Goal: Task Accomplishment & Management: Complete application form

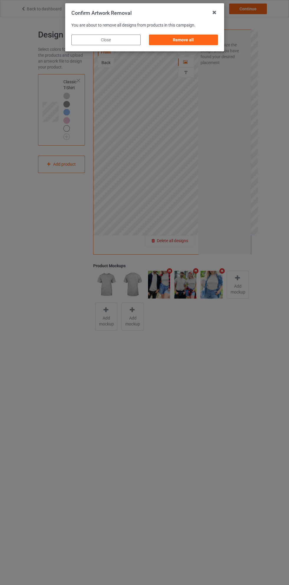
click at [194, 43] on div "Remove all" at bounding box center [183, 40] width 69 height 11
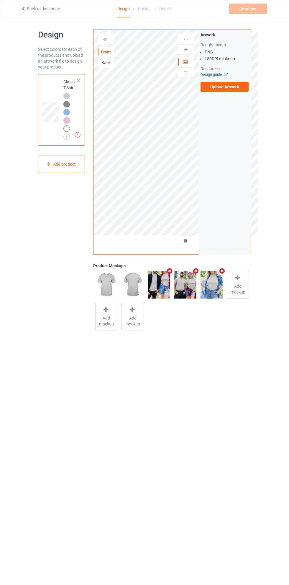
click at [232, 87] on label "Upload Artwork" at bounding box center [225, 87] width 48 height 10
click at [0, 0] on input "Upload Artwork" at bounding box center [0, 0] width 0 height 0
click at [0, 0] on img at bounding box center [0, 0] width 0 height 0
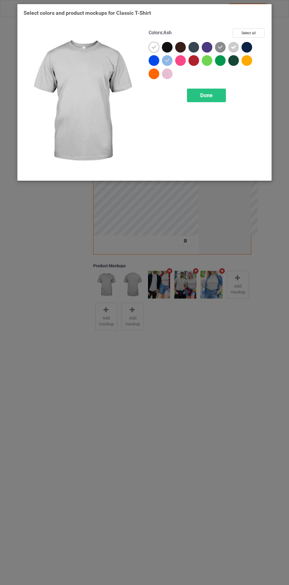
click at [220, 62] on div at bounding box center [220, 60] width 11 height 11
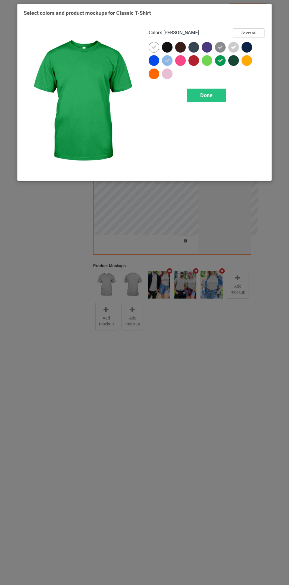
click at [233, 65] on div at bounding box center [233, 60] width 11 height 11
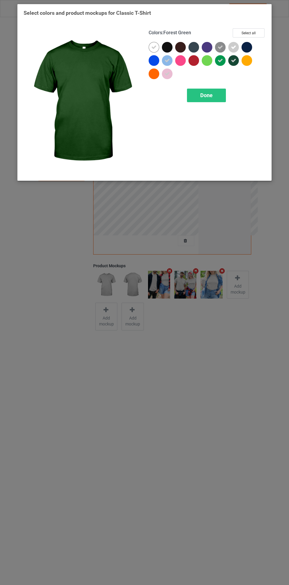
click at [219, 45] on icon at bounding box center [220, 47] width 5 height 5
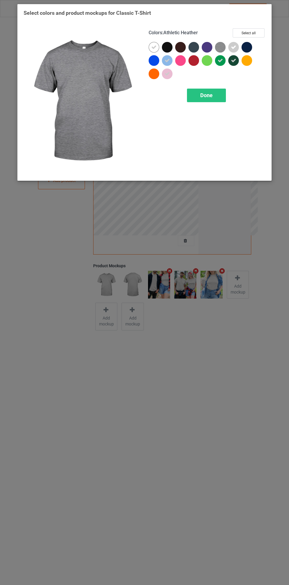
click at [233, 45] on icon at bounding box center [233, 47] width 5 height 5
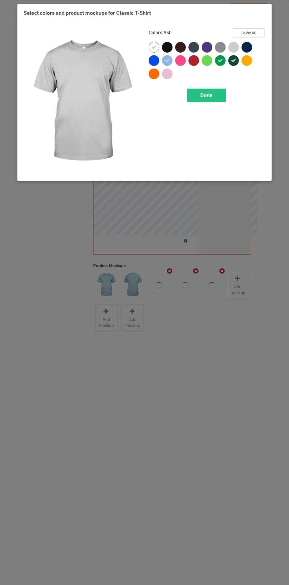
click at [152, 45] on icon at bounding box center [153, 47] width 5 height 5
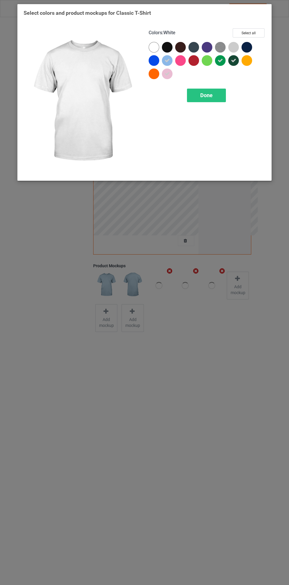
click at [221, 97] on div "Done" at bounding box center [206, 96] width 39 height 14
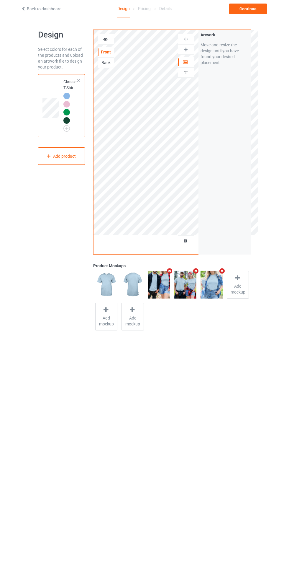
click at [189, 63] on div at bounding box center [186, 62] width 16 height 6
click at [68, 113] on div at bounding box center [66, 112] width 6 height 6
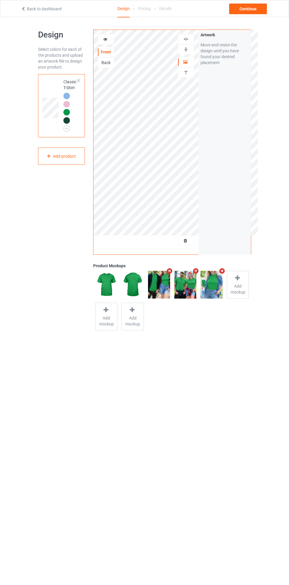
click at [109, 41] on div at bounding box center [106, 39] width 16 height 6
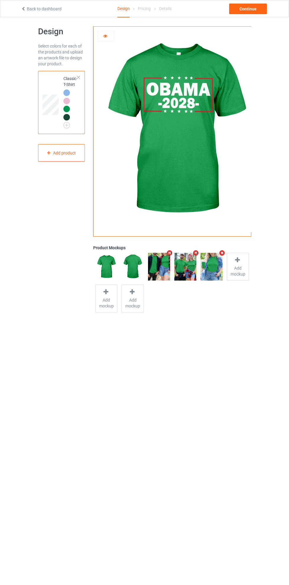
scroll to position [4, 0]
click at [0, 0] on img at bounding box center [0, 0] width 0 height 0
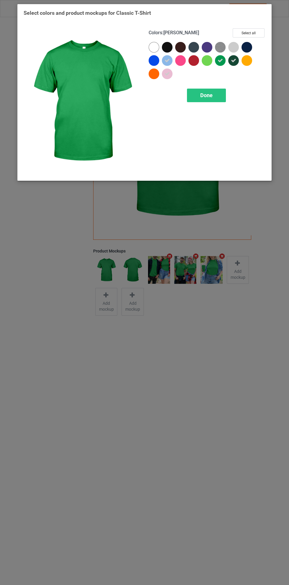
click at [167, 73] on icon at bounding box center [167, 73] width 5 height 5
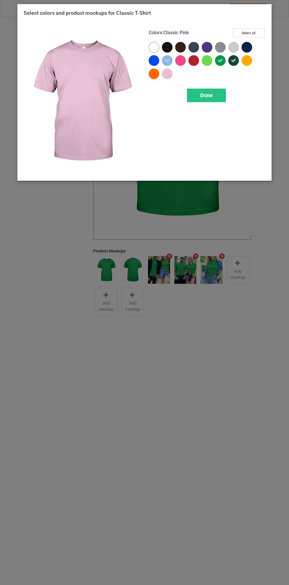
click at [184, 126] on div "Colors : Classic Pink Select all Done" at bounding box center [207, 101] width 125 height 154
click at [155, 59] on div at bounding box center [154, 60] width 11 height 11
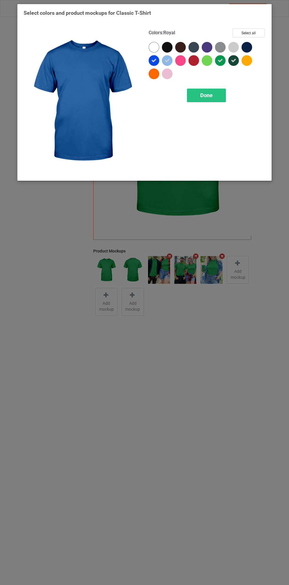
click at [215, 91] on div "Done" at bounding box center [206, 96] width 39 height 14
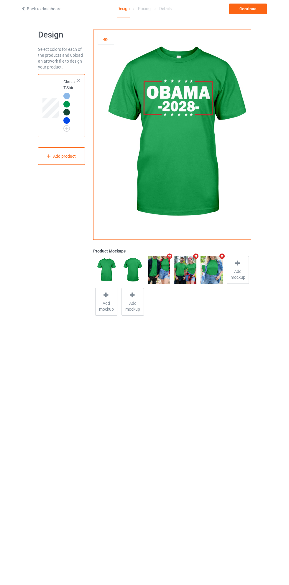
click at [252, 12] on div "Continue" at bounding box center [248, 9] width 38 height 11
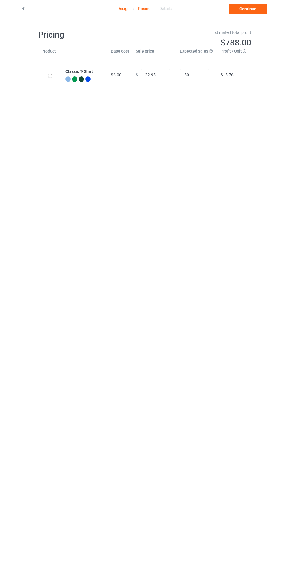
click at [253, 14] on link "Continue" at bounding box center [248, 9] width 38 height 11
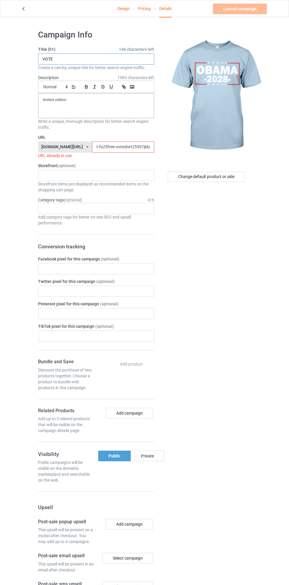
click at [110, 59] on input "VOTE" at bounding box center [96, 58] width 116 height 11
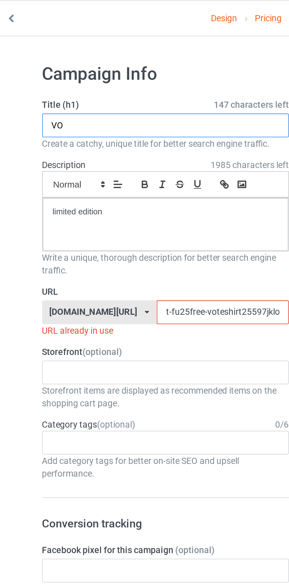
type input "V"
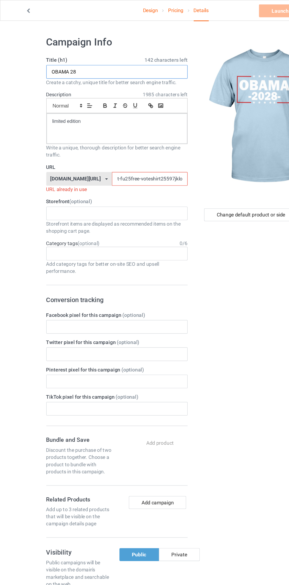
type input "OBAMA 28"
click at [107, 148] on input "t-fu25free-voteshirt25597jklo0" at bounding box center [123, 146] width 62 height 11
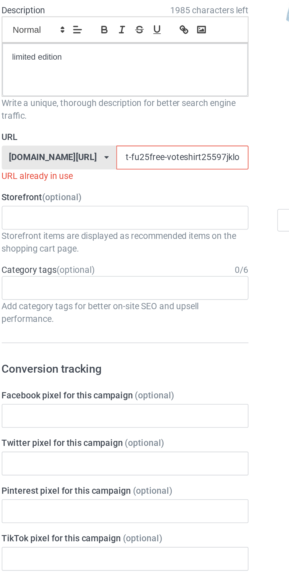
click at [92, 147] on input "t-fu25free-voteshirt25597jklo0" at bounding box center [123, 146] width 62 height 11
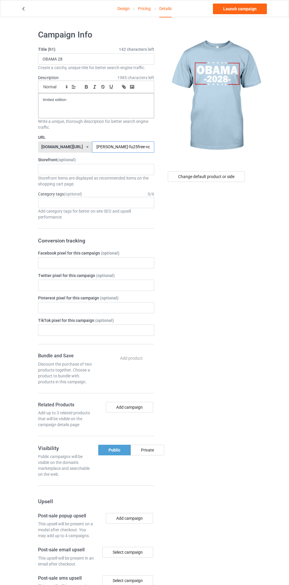
type input "[PERSON_NAME]-fu25free-voteshirt25597jklo0"
click at [230, 178] on div "Change default product or side" at bounding box center [206, 176] width 77 height 11
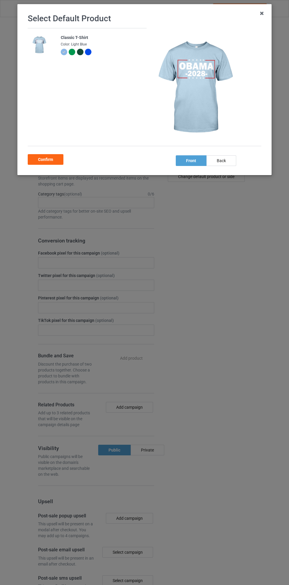
click at [74, 52] on div at bounding box center [72, 52] width 6 height 6
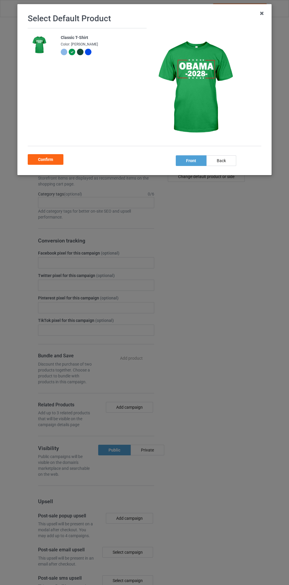
click at [56, 159] on div "Confirm" at bounding box center [46, 159] width 36 height 11
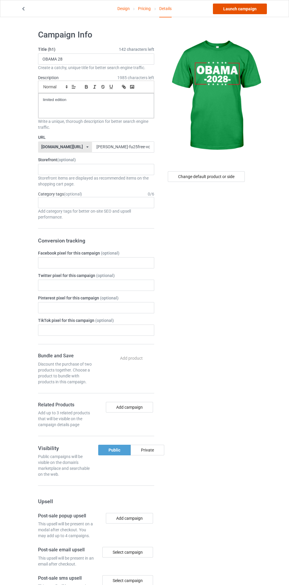
click at [246, 9] on link "Launch campaign" at bounding box center [240, 9] width 54 height 11
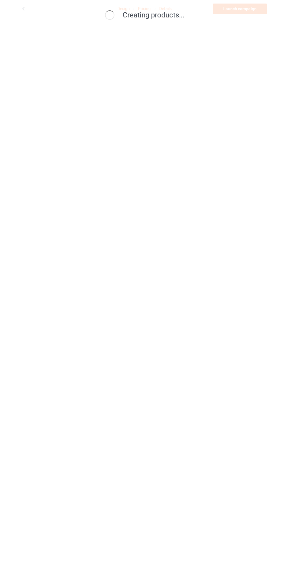
click at [138, 568] on div "Creating products..." at bounding box center [144, 292] width 289 height 585
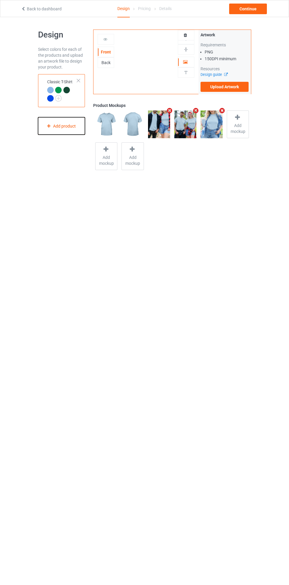
click at [64, 127] on div "Add product" at bounding box center [61, 125] width 47 height 17
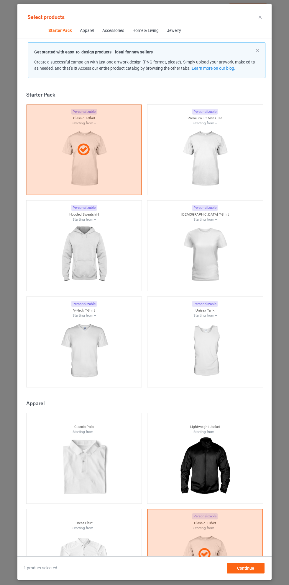
scroll to position [8, 0]
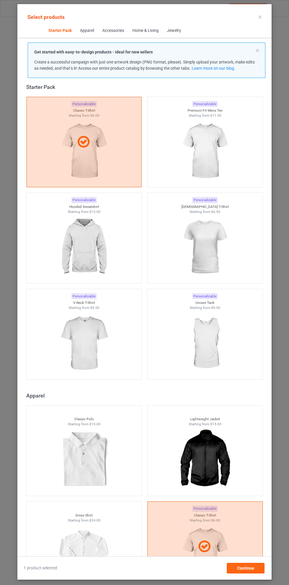
click at [88, 244] on img at bounding box center [84, 247] width 53 height 66
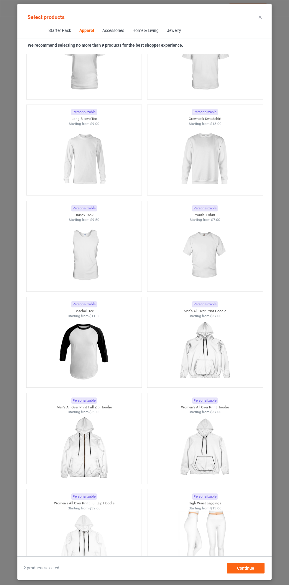
scroll to position [667, 0]
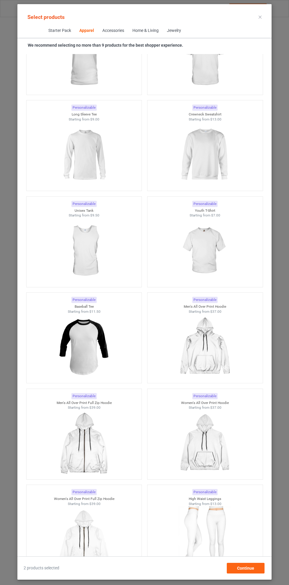
click at [87, 146] on img at bounding box center [84, 155] width 53 height 66
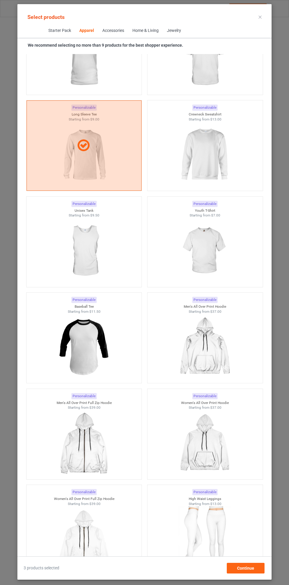
click at [215, 156] on img at bounding box center [205, 155] width 53 height 66
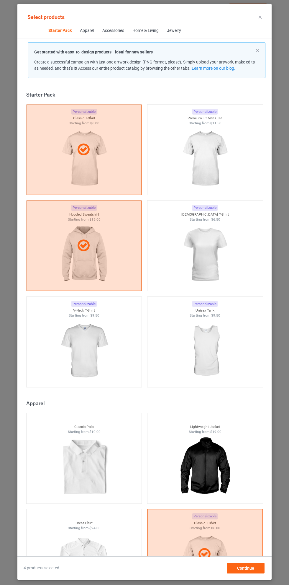
click at [215, 147] on img at bounding box center [205, 159] width 53 height 66
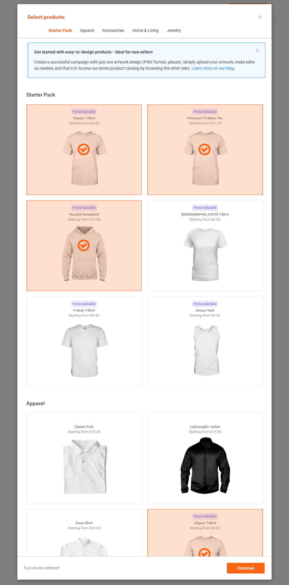
click at [260, 17] on icon at bounding box center [260, 17] width 3 height 3
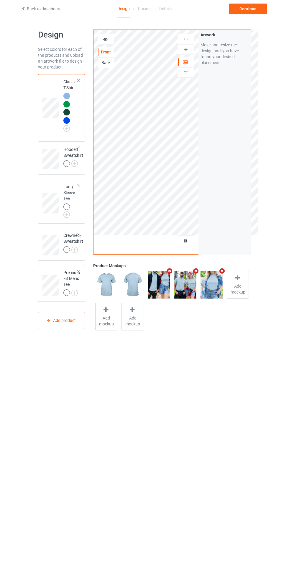
click at [0, 0] on img at bounding box center [0, 0] width 0 height 0
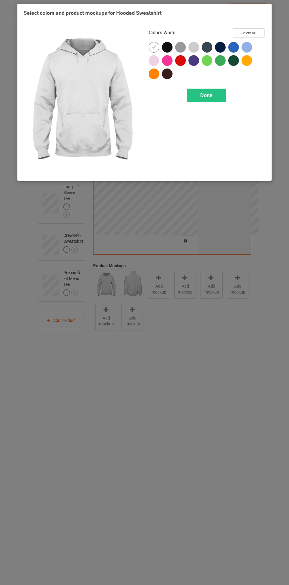
click at [221, 64] on div at bounding box center [220, 60] width 11 height 11
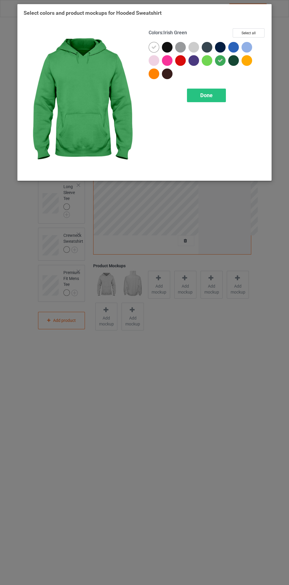
click at [232, 63] on div at bounding box center [233, 60] width 11 height 11
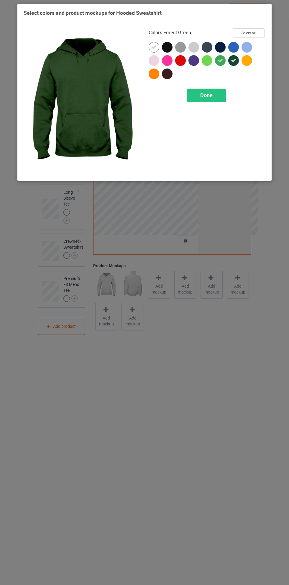
click at [154, 47] on icon at bounding box center [153, 47] width 5 height 5
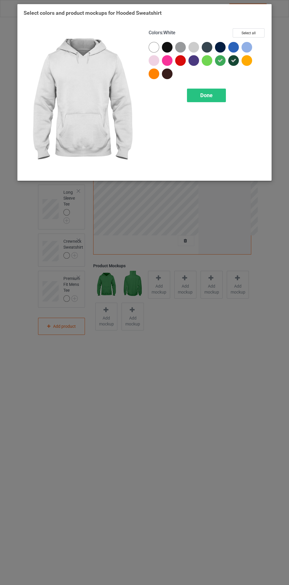
click at [235, 49] on div at bounding box center [233, 47] width 11 height 11
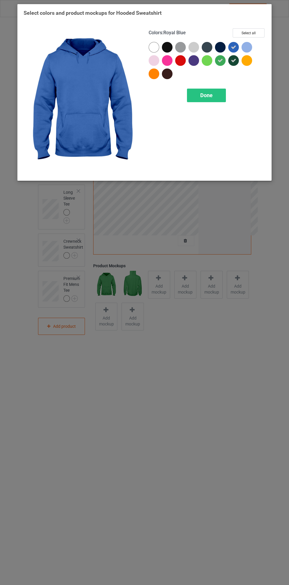
click at [252, 45] on div at bounding box center [247, 47] width 11 height 11
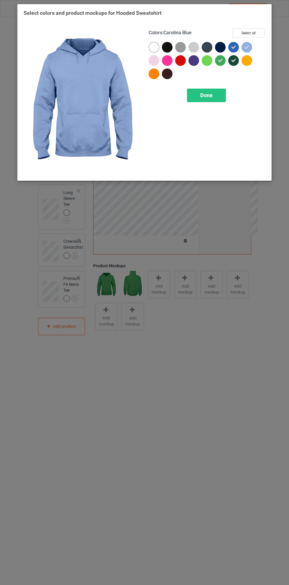
click at [218, 99] on div "Done" at bounding box center [206, 96] width 39 height 14
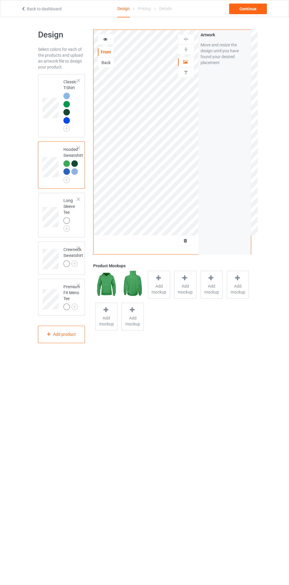
click at [0, 0] on img at bounding box center [0, 0] width 0 height 0
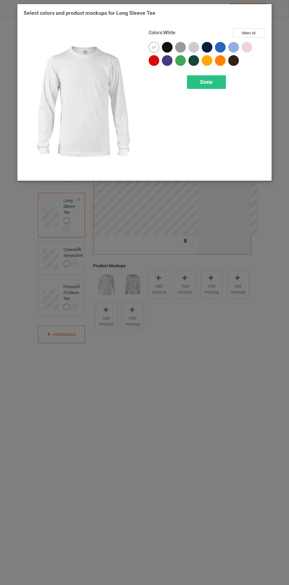
click at [197, 63] on div at bounding box center [194, 60] width 11 height 11
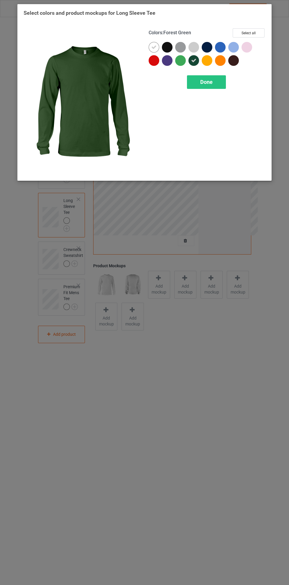
click at [154, 47] on icon at bounding box center [153, 47] width 5 height 5
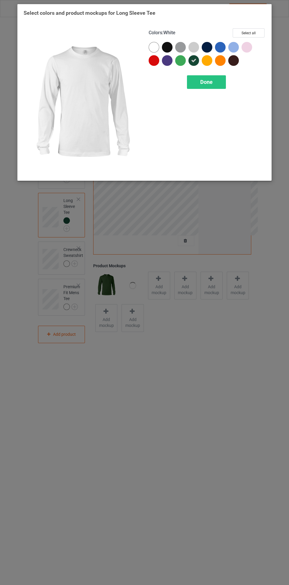
click at [221, 82] on div "Done" at bounding box center [206, 82] width 39 height 14
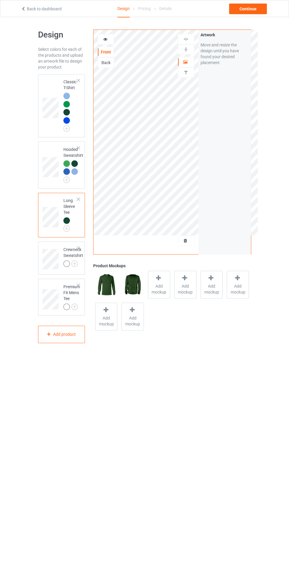
click at [0, 0] on img at bounding box center [0, 0] width 0 height 0
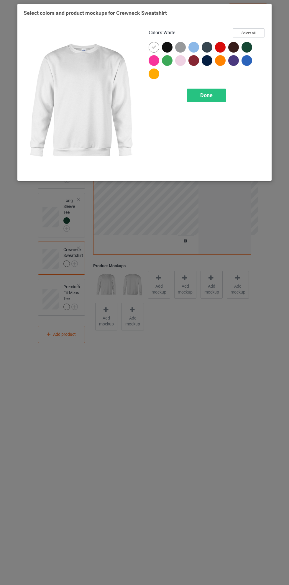
click at [249, 44] on div at bounding box center [247, 47] width 11 height 11
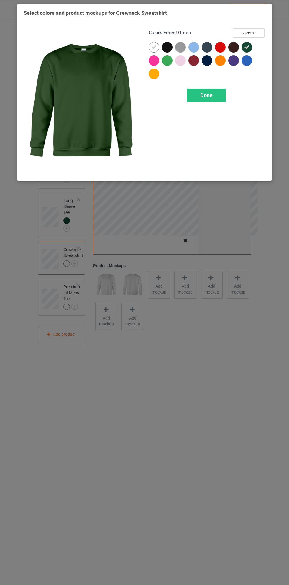
click at [153, 45] on icon at bounding box center [153, 47] width 5 height 5
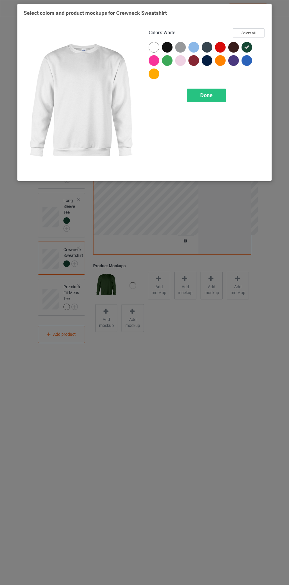
click at [166, 58] on div at bounding box center [167, 60] width 11 height 11
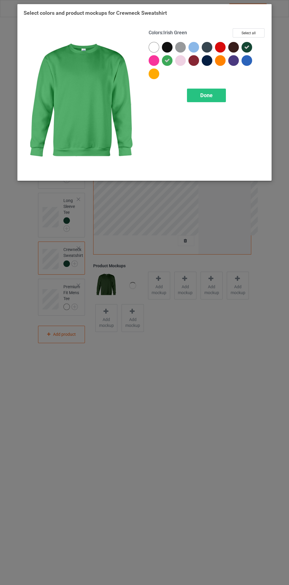
click at [214, 91] on div "Done" at bounding box center [206, 96] width 39 height 14
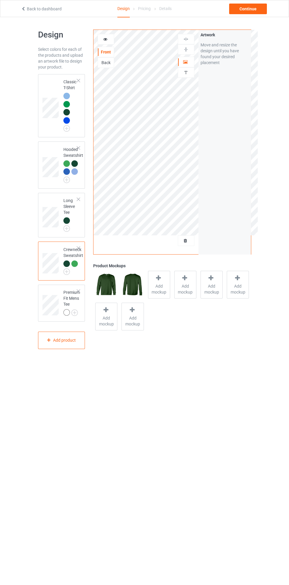
click at [79, 292] on div at bounding box center [78, 291] width 4 height 4
click at [56, 147] on td at bounding box center [52, 165] width 18 height 42
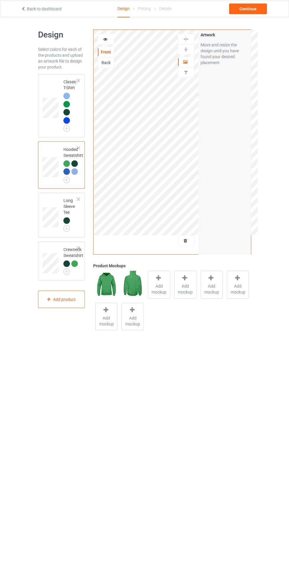
click at [156, 280] on icon at bounding box center [158, 278] width 7 height 6
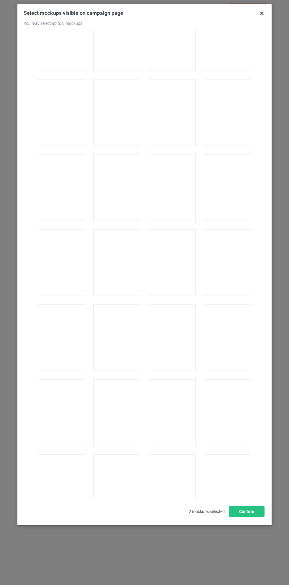
scroll to position [1391, 0]
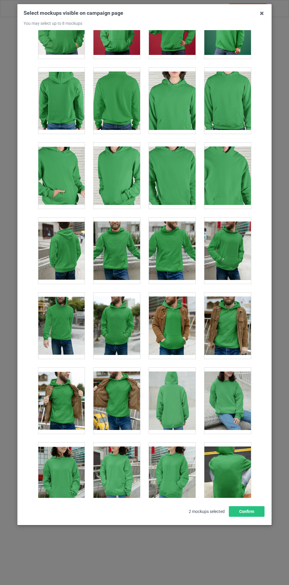
click at [120, 383] on div at bounding box center [117, 400] width 47 height 66
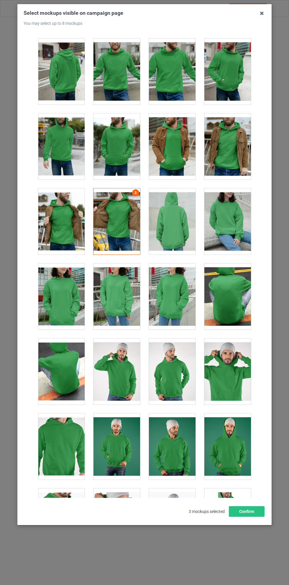
scroll to position [1571, 0]
click at [174, 279] on div at bounding box center [172, 296] width 47 height 66
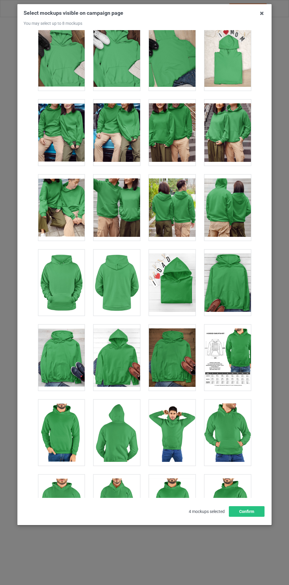
scroll to position [2635, 0]
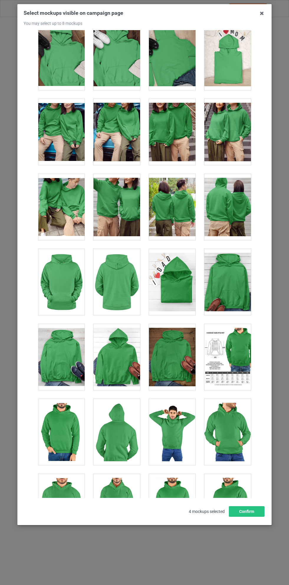
click at [175, 129] on div at bounding box center [172, 132] width 47 height 66
click at [252, 517] on button "Confirm" at bounding box center [247, 511] width 36 height 11
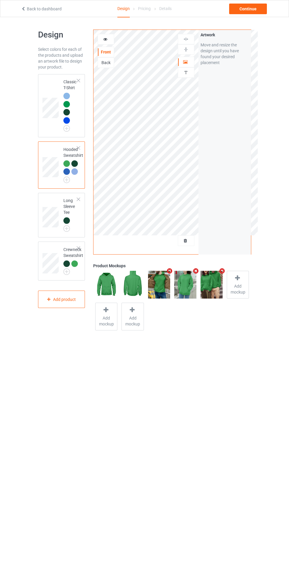
click at [190, 62] on div at bounding box center [186, 62] width 16 height 6
click at [255, 9] on div "Continue" at bounding box center [248, 9] width 38 height 11
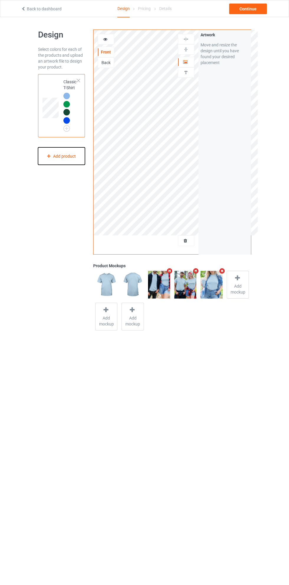
click at [66, 156] on div "Add product" at bounding box center [61, 155] width 47 height 17
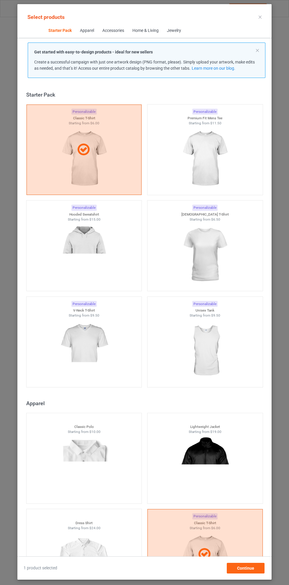
scroll to position [8, 0]
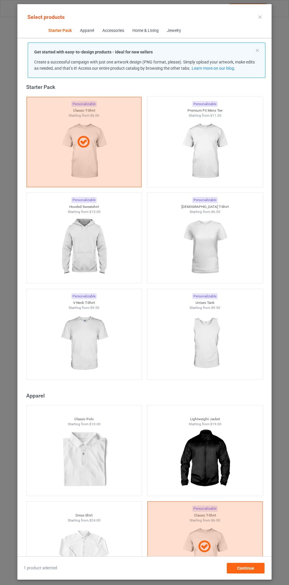
click at [95, 248] on img at bounding box center [84, 247] width 53 height 66
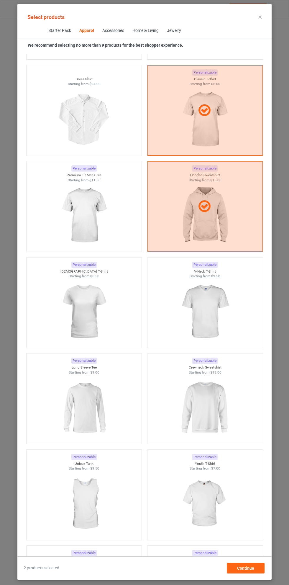
scroll to position [414, 0]
click at [94, 400] on img at bounding box center [84, 407] width 53 height 66
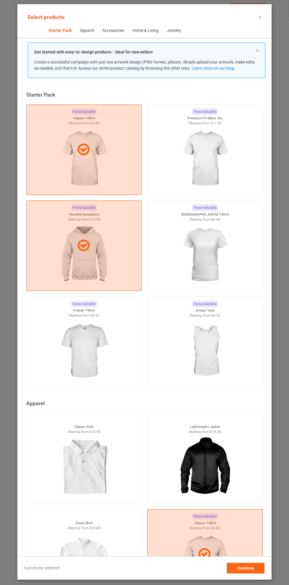
click at [260, 17] on icon at bounding box center [260, 17] width 3 height 3
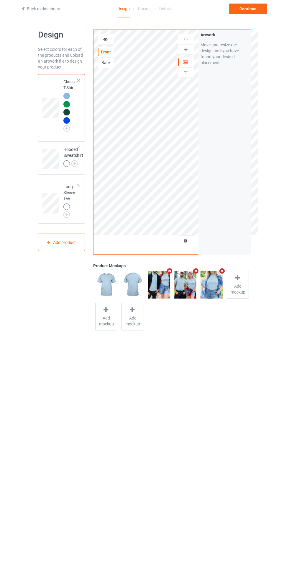
click at [0, 0] on img at bounding box center [0, 0] width 0 height 0
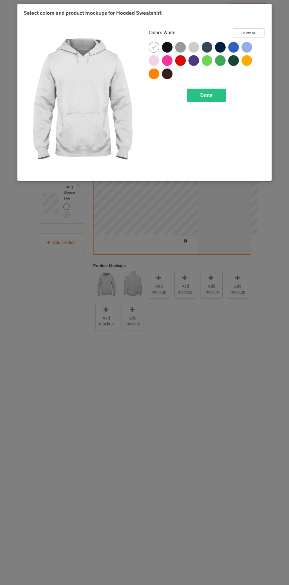
click at [235, 64] on div at bounding box center [233, 60] width 11 height 11
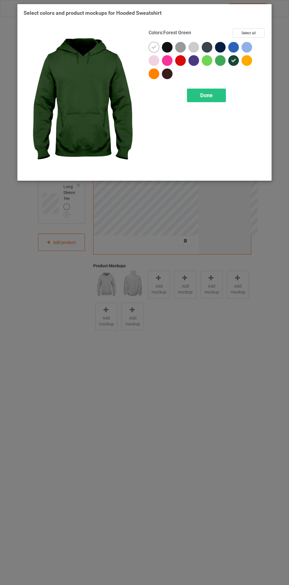
click at [221, 63] on div at bounding box center [220, 60] width 11 height 11
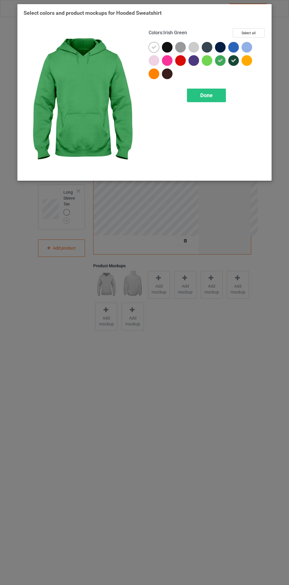
click at [249, 48] on div at bounding box center [247, 47] width 11 height 11
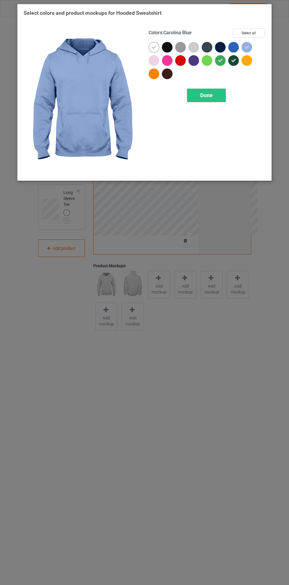
click at [238, 49] on div at bounding box center [233, 47] width 11 height 11
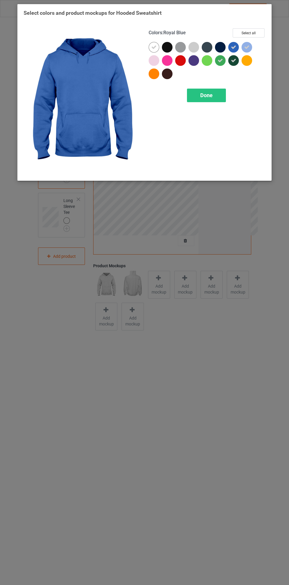
click at [220, 46] on div at bounding box center [220, 47] width 11 height 11
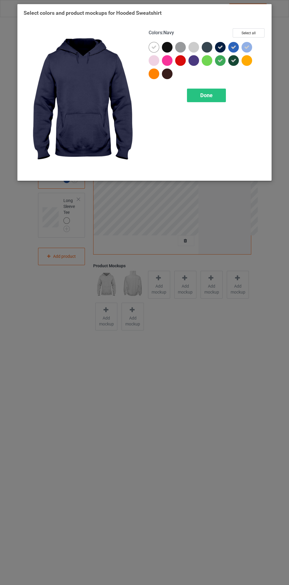
click at [220, 46] on icon at bounding box center [220, 47] width 5 height 5
click at [153, 47] on icon at bounding box center [153, 47] width 5 height 5
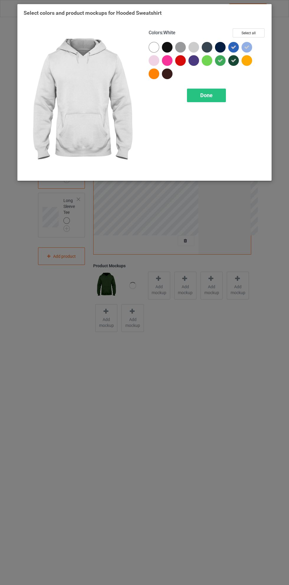
click at [213, 91] on div "Done" at bounding box center [206, 96] width 39 height 14
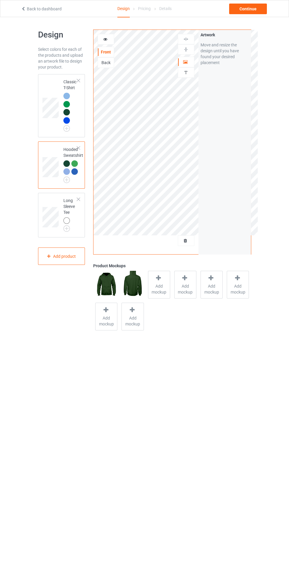
click at [0, 0] on img at bounding box center [0, 0] width 0 height 0
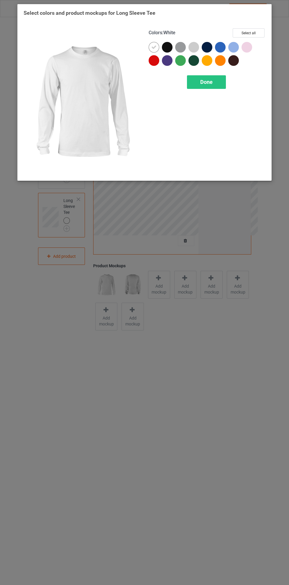
click at [183, 60] on div at bounding box center [180, 60] width 11 height 11
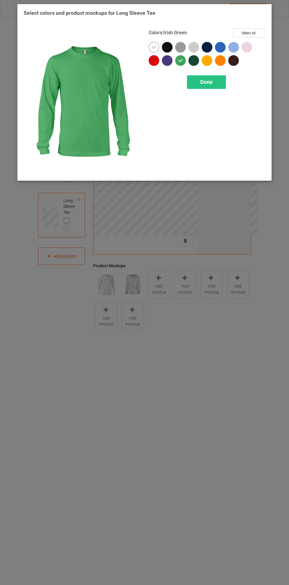
click at [198, 61] on div at bounding box center [194, 60] width 11 height 11
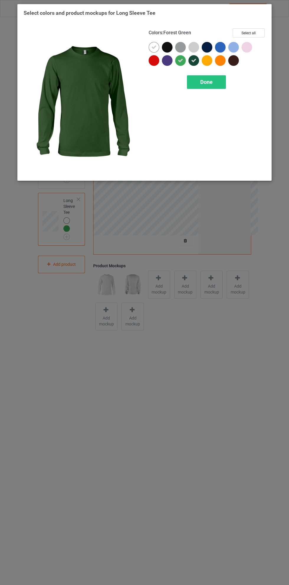
click at [233, 49] on div at bounding box center [233, 47] width 11 height 11
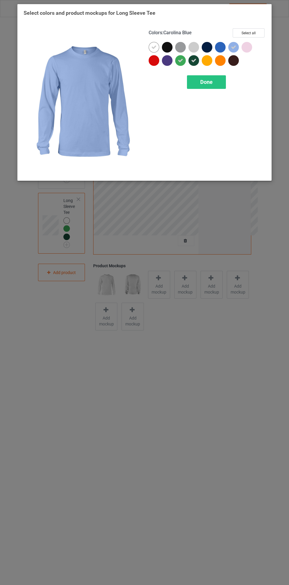
click at [220, 43] on div at bounding box center [220, 47] width 11 height 11
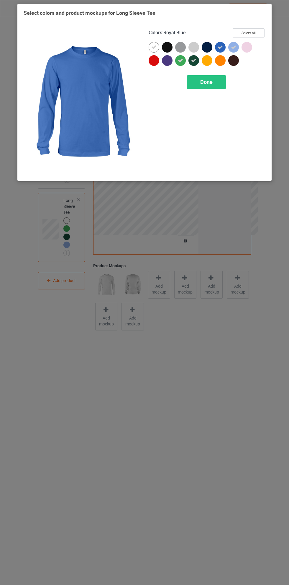
click at [155, 45] on icon at bounding box center [153, 47] width 5 height 5
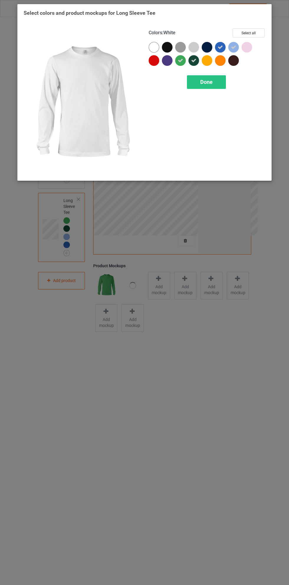
click at [215, 84] on div "Done" at bounding box center [206, 82] width 39 height 14
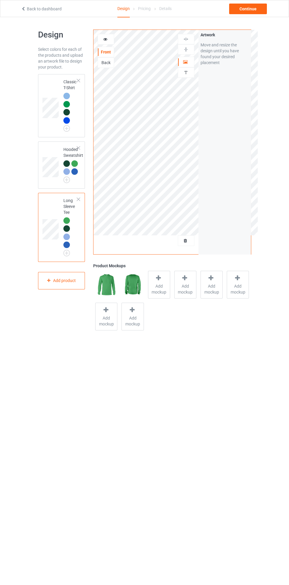
click at [0, 0] on img at bounding box center [0, 0] width 0 height 0
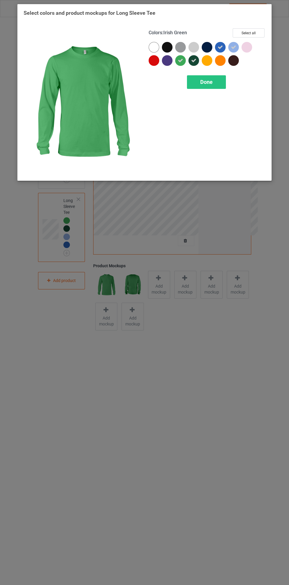
click at [166, 61] on div at bounding box center [167, 60] width 11 height 11
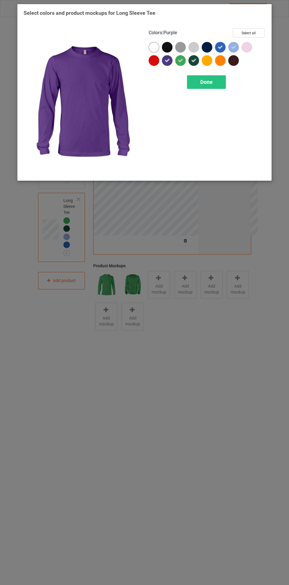
click at [166, 61] on icon at bounding box center [167, 60] width 5 height 5
click at [207, 48] on div at bounding box center [207, 47] width 11 height 11
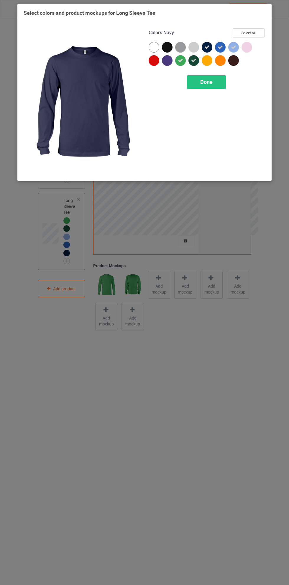
click at [220, 81] on div "Done" at bounding box center [206, 82] width 39 height 14
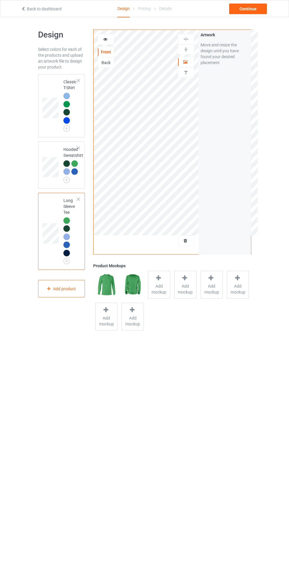
click at [53, 148] on td at bounding box center [52, 165] width 18 height 42
click at [156, 280] on icon at bounding box center [158, 278] width 7 height 6
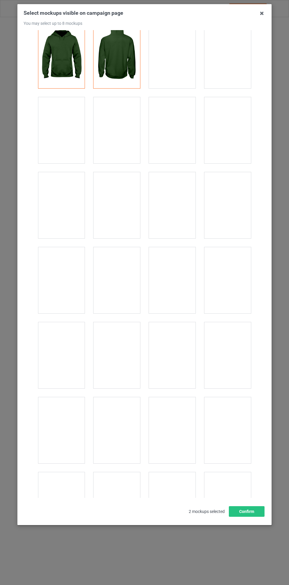
scroll to position [7, 0]
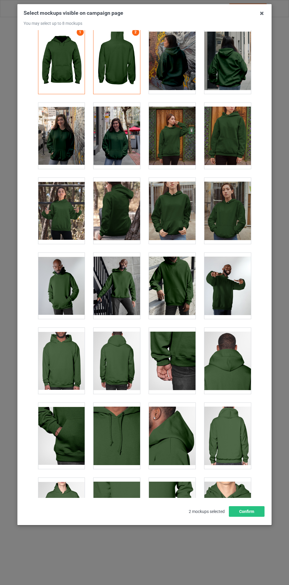
click at [56, 135] on div at bounding box center [61, 136] width 47 height 66
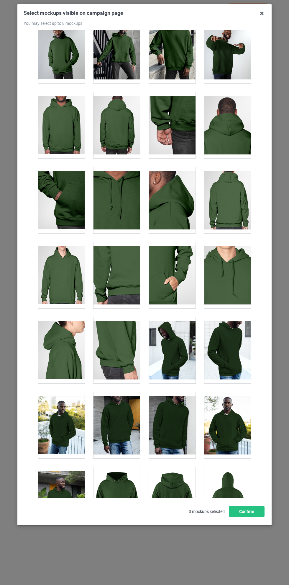
scroll to position [242, 0]
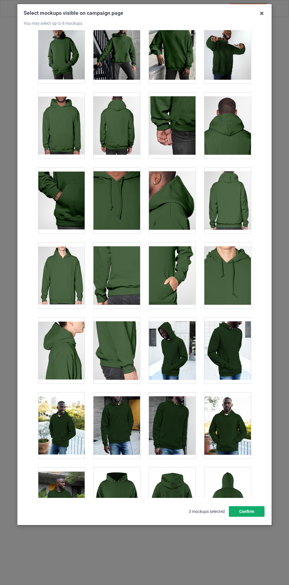
click at [253, 517] on button "Confirm" at bounding box center [247, 511] width 36 height 11
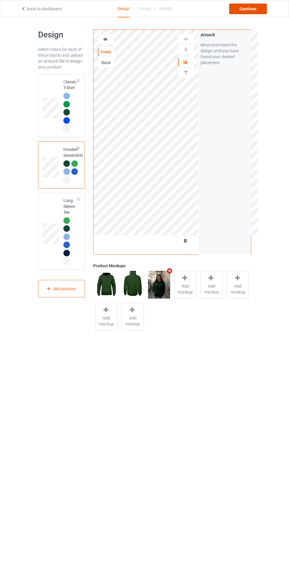
click at [254, 10] on div "Continue" at bounding box center [248, 9] width 38 height 11
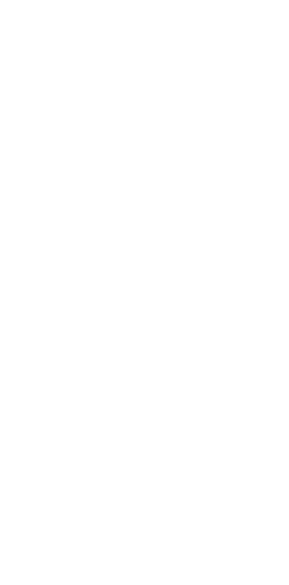
click at [240, 285] on body at bounding box center [144, 292] width 289 height 585
click at [231, 171] on body at bounding box center [144, 292] width 289 height 585
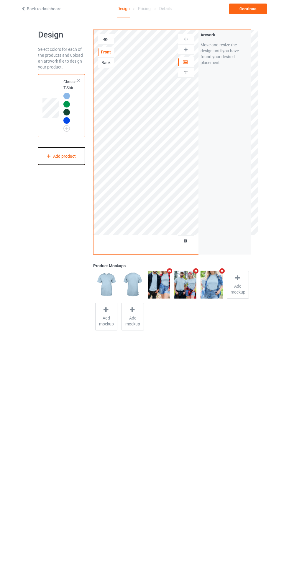
click at [71, 150] on div "Add product" at bounding box center [61, 155] width 47 height 17
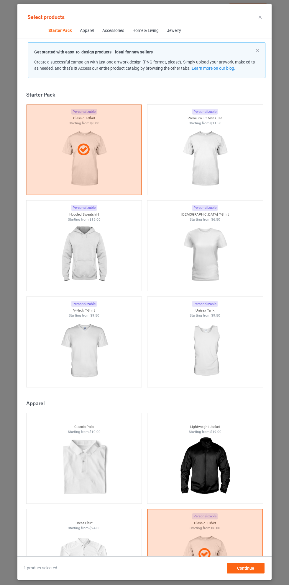
scroll to position [8, 0]
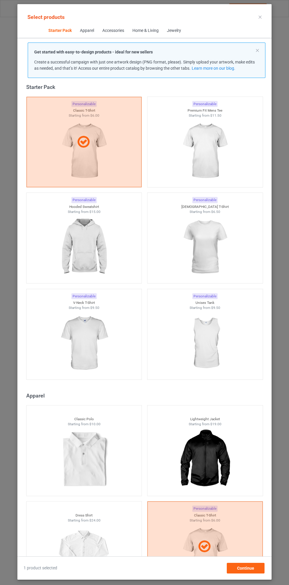
click at [95, 248] on img at bounding box center [84, 247] width 53 height 66
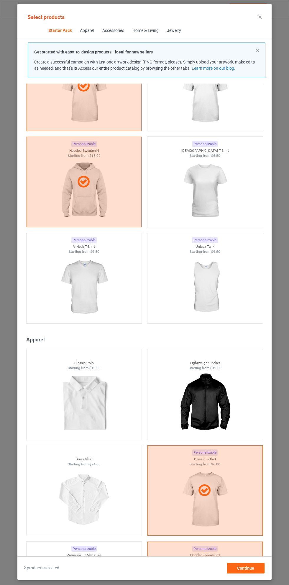
scroll to position [0, 0]
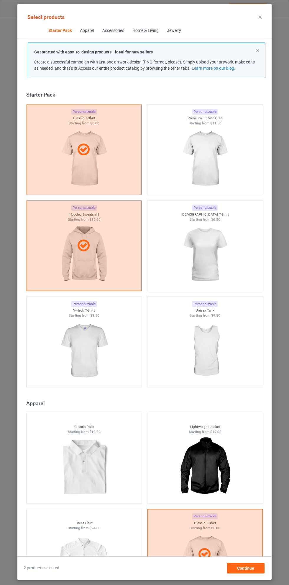
click at [260, 17] on icon at bounding box center [260, 17] width 3 height 3
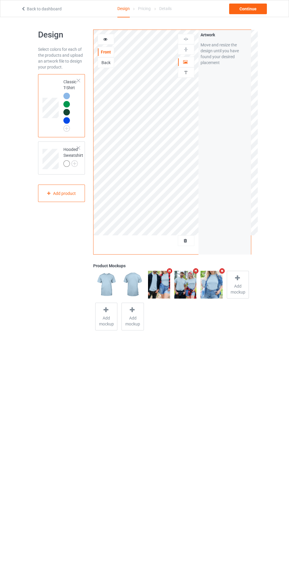
click at [0, 0] on img at bounding box center [0, 0] width 0 height 0
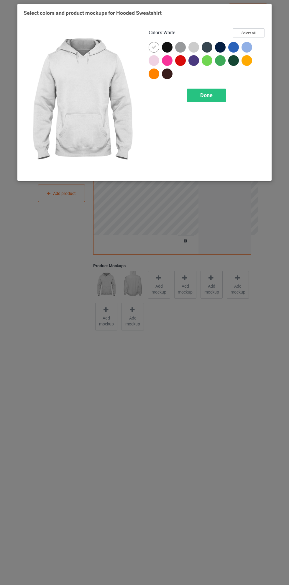
click at [221, 59] on div at bounding box center [220, 60] width 11 height 11
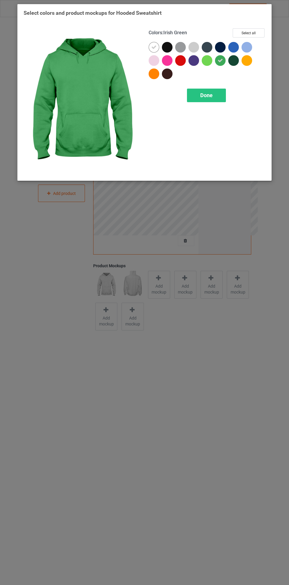
click at [233, 61] on div at bounding box center [233, 60] width 11 height 11
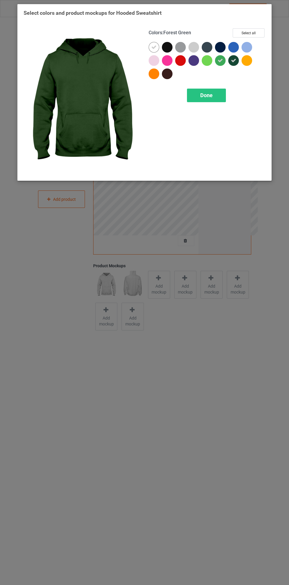
click at [237, 46] on div at bounding box center [233, 47] width 11 height 11
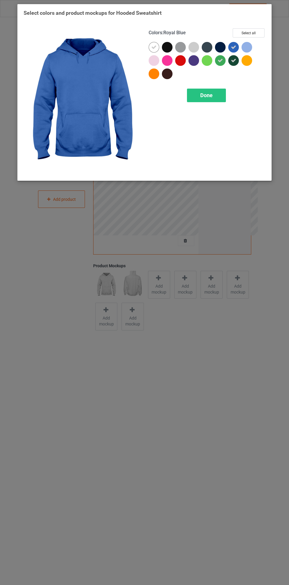
click at [250, 45] on div at bounding box center [247, 47] width 11 height 11
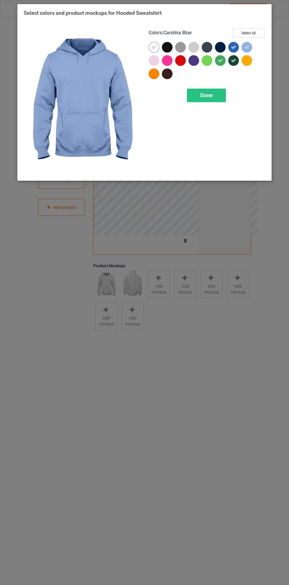
click at [152, 47] on icon at bounding box center [153, 47] width 5 height 5
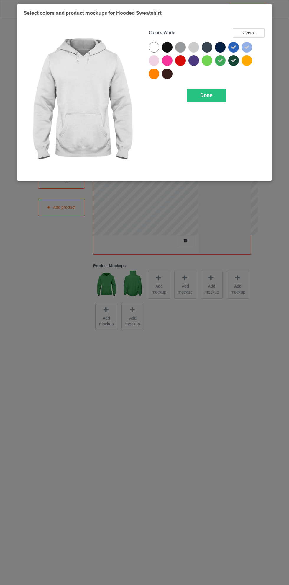
click at [218, 92] on div "Done" at bounding box center [206, 96] width 39 height 14
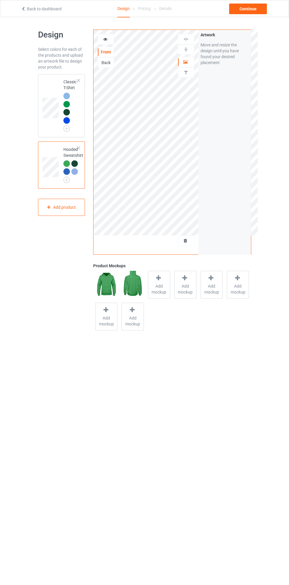
click at [158, 278] on icon at bounding box center [158, 278] width 7 height 6
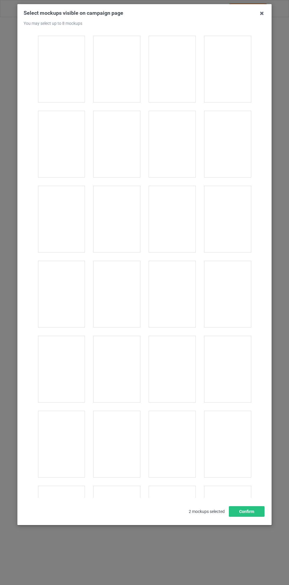
scroll to position [1476, 0]
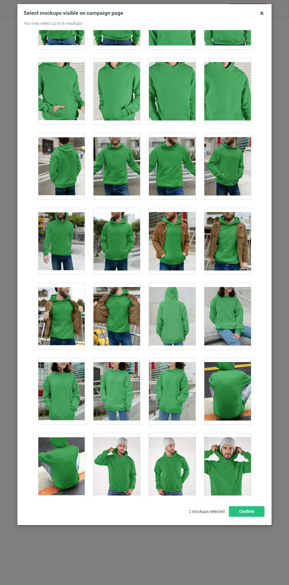
click at [118, 315] on div at bounding box center [117, 316] width 47 height 66
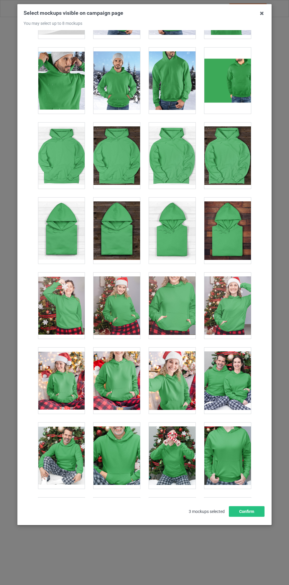
scroll to position [3511, 0]
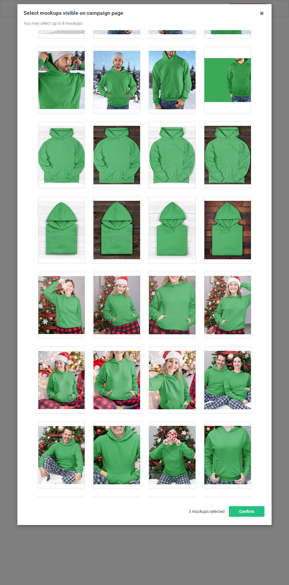
click at [225, 385] on div at bounding box center [228, 380] width 47 height 66
click at [123, 302] on div at bounding box center [117, 305] width 47 height 66
click at [247, 517] on button "Confirm" at bounding box center [247, 511] width 36 height 11
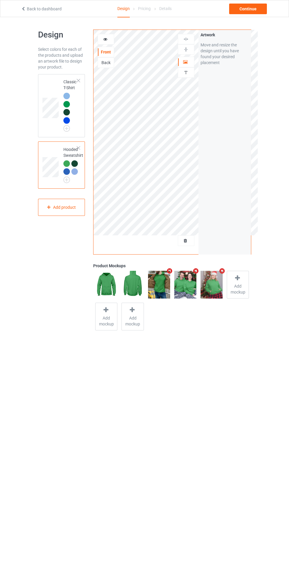
click at [260, 10] on div "Continue" at bounding box center [248, 9] width 38 height 11
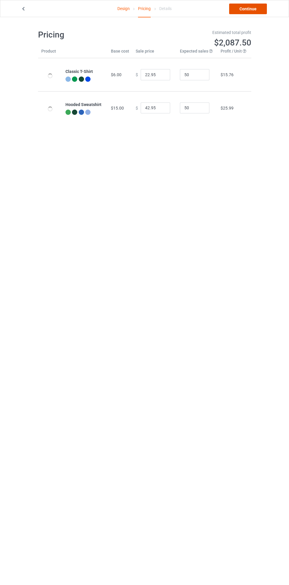
click at [256, 11] on link "Continue" at bounding box center [248, 9] width 38 height 11
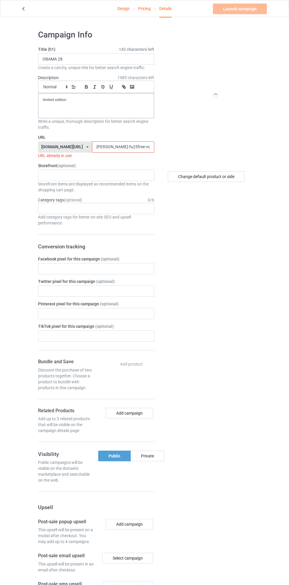
click at [112, 144] on input "[PERSON_NAME]-fu25free-voteshirt25597jklo0" at bounding box center [123, 146] width 62 height 11
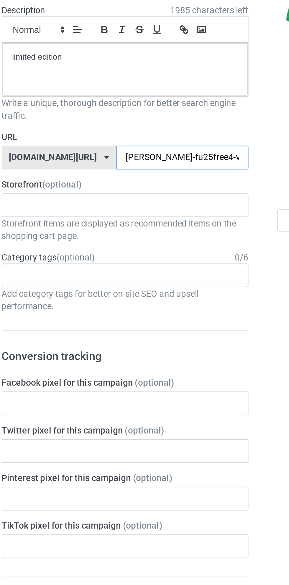
type input "obama-fu25free45-voteshirt25597jklo0"
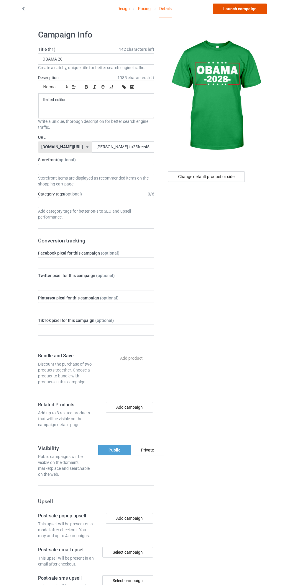
click at [252, 10] on link "Launch campaign" at bounding box center [240, 9] width 54 height 11
